Goal: Find specific page/section: Find specific page/section

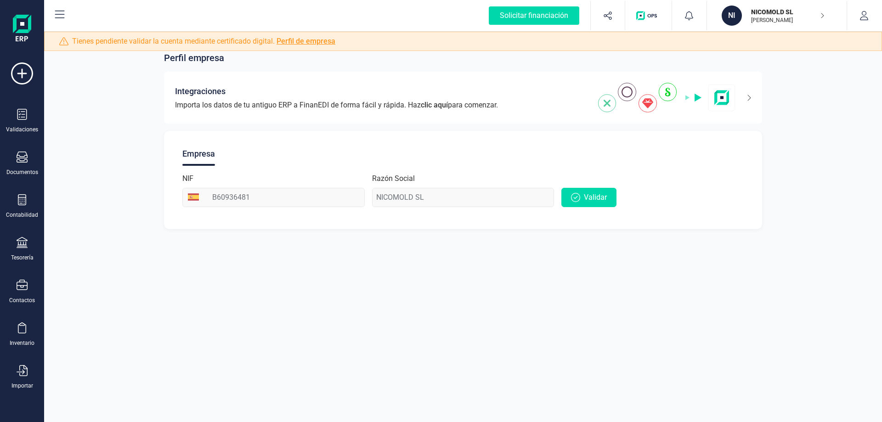
click at [19, 33] on img at bounding box center [22, 29] width 18 height 29
click at [643, 13] on img "button" at bounding box center [649, 15] width 24 height 9
click at [17, 31] on img at bounding box center [22, 29] width 18 height 29
click at [18, 202] on icon at bounding box center [22, 199] width 8 height 11
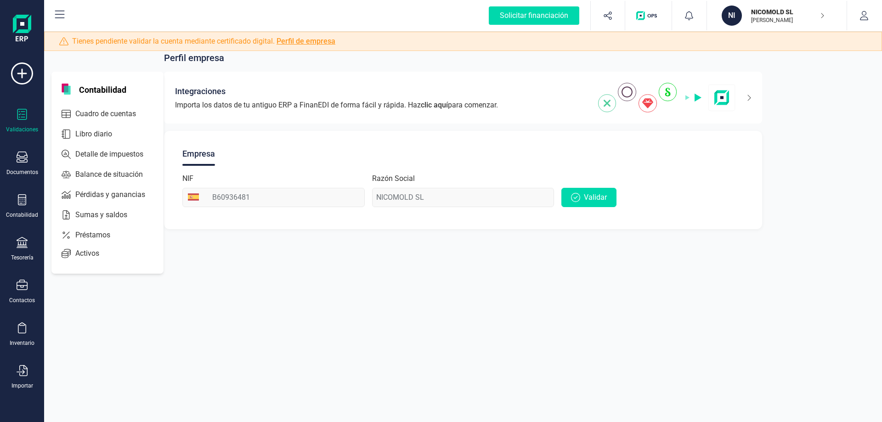
click at [15, 126] on div "Validaciones" at bounding box center [22, 129] width 32 height 7
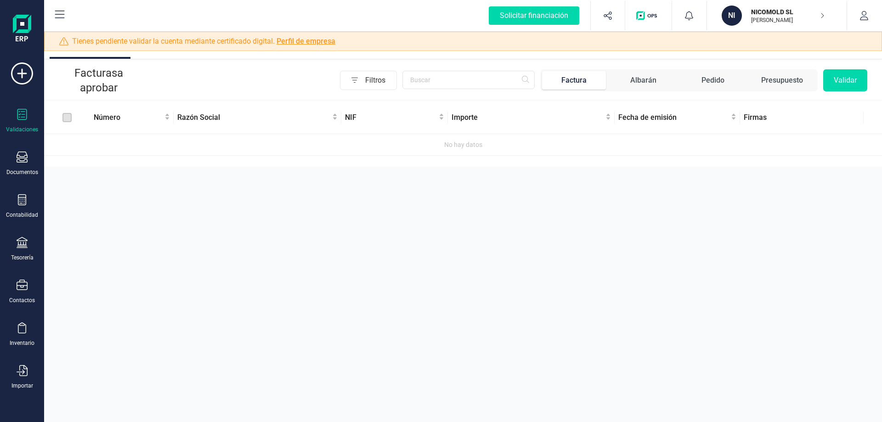
click at [580, 82] on div "Factura" at bounding box center [574, 80] width 25 height 11
click at [17, 168] on div "Documentos" at bounding box center [22, 164] width 37 height 24
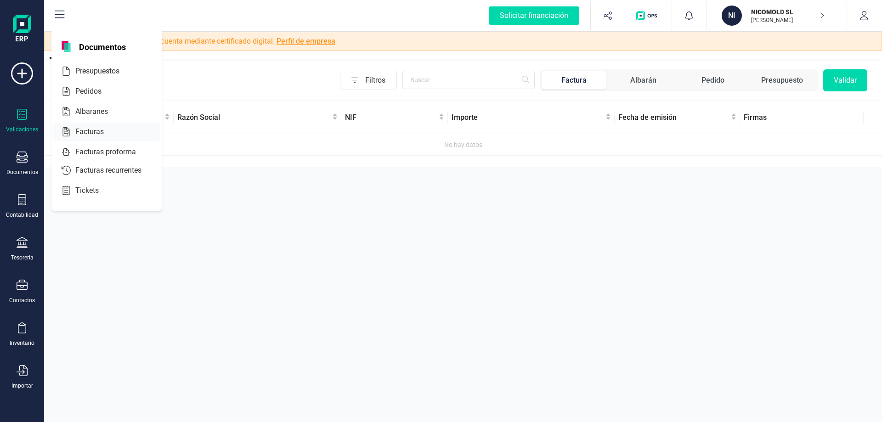
click at [90, 129] on span "Facturas" at bounding box center [96, 131] width 49 height 11
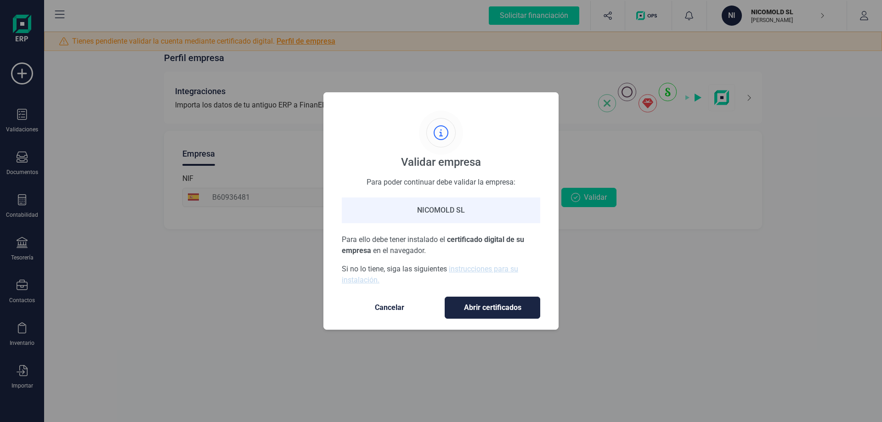
click at [382, 305] on span "Cancelar" at bounding box center [389, 307] width 77 height 11
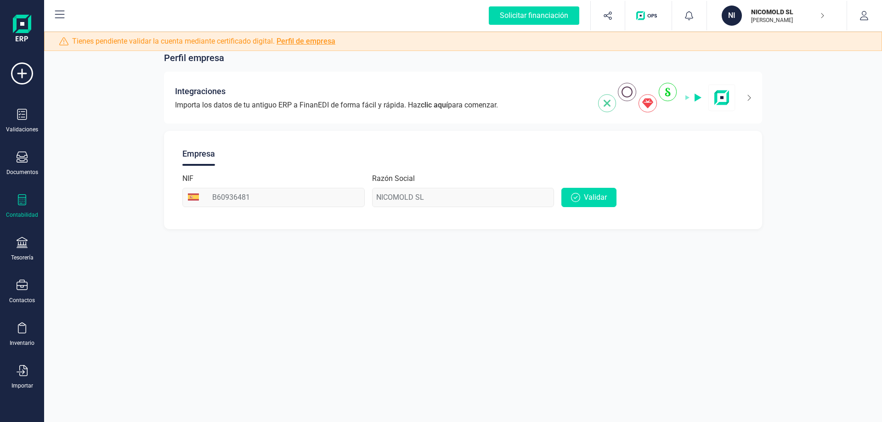
click at [23, 212] on div "Contabilidad" at bounding box center [22, 214] width 32 height 7
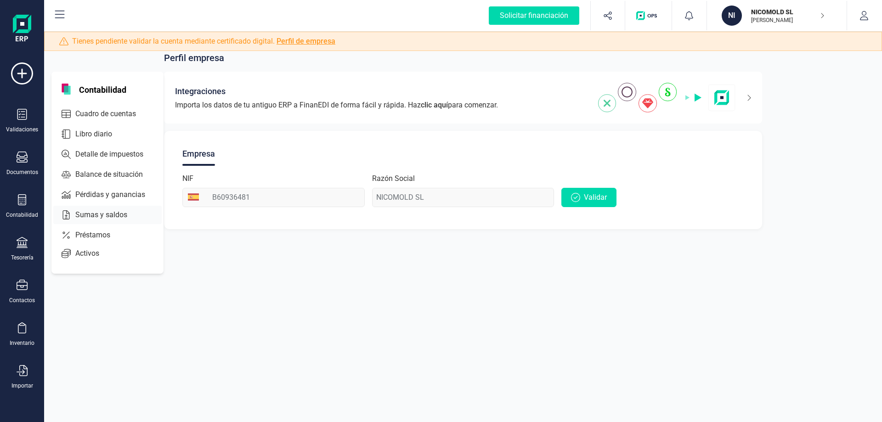
click at [93, 216] on span "Sumas y saldos" at bounding box center [108, 215] width 72 height 11
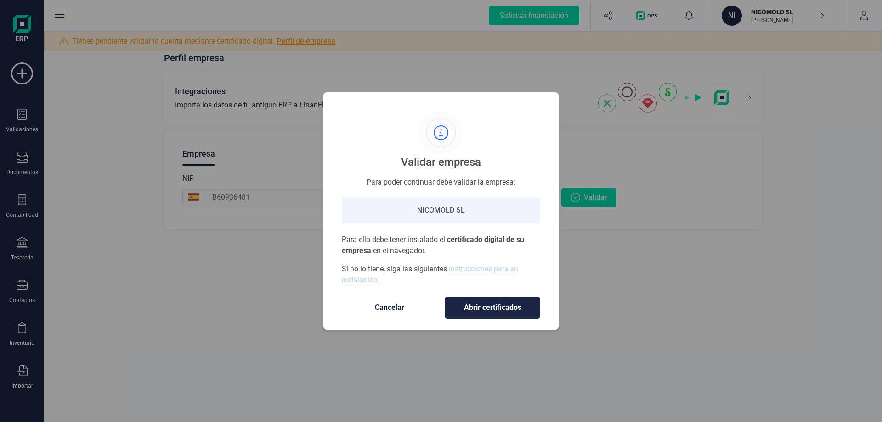
click at [394, 306] on span "Cancelar" at bounding box center [389, 307] width 77 height 11
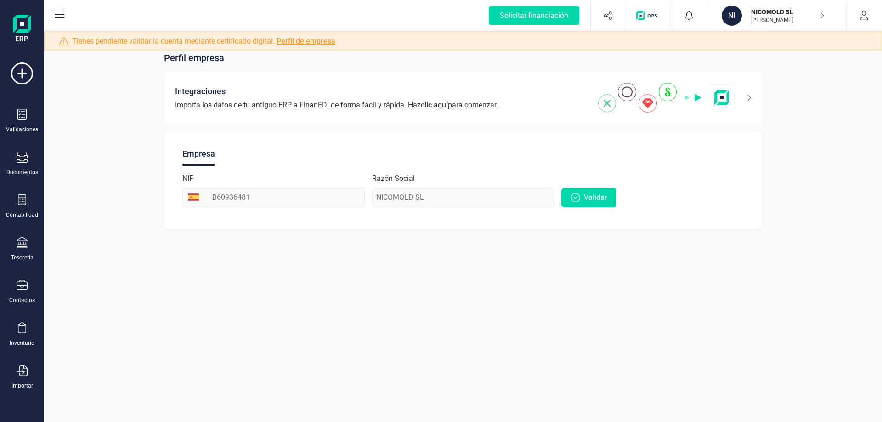
click at [642, 16] on img "button" at bounding box center [649, 15] width 24 height 9
